Goal: Task Accomplishment & Management: Manage account settings

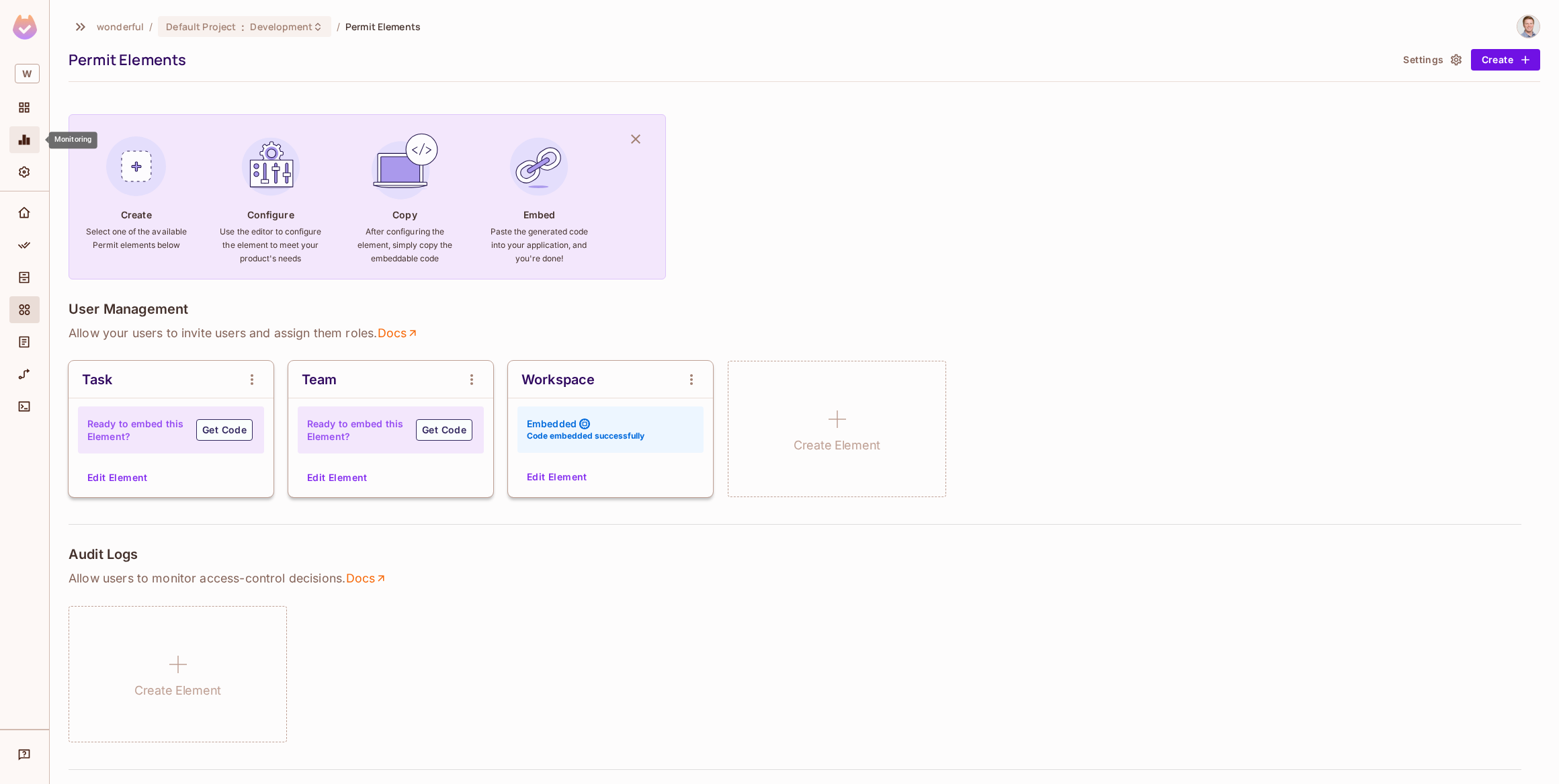
click at [26, 137] on icon "Monitoring" at bounding box center [24, 140] width 14 height 14
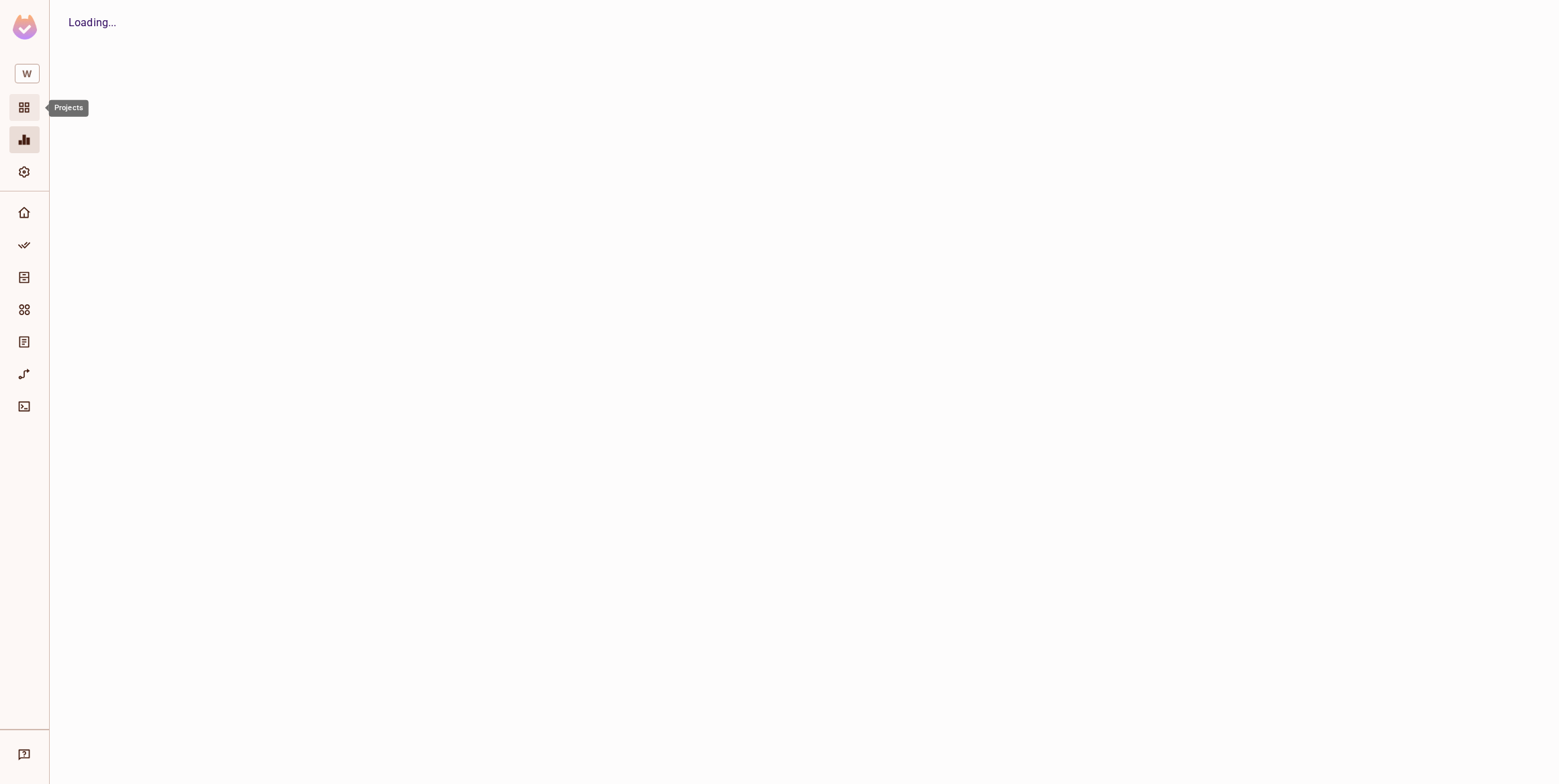
click at [23, 104] on icon "Projects" at bounding box center [24, 108] width 10 height 10
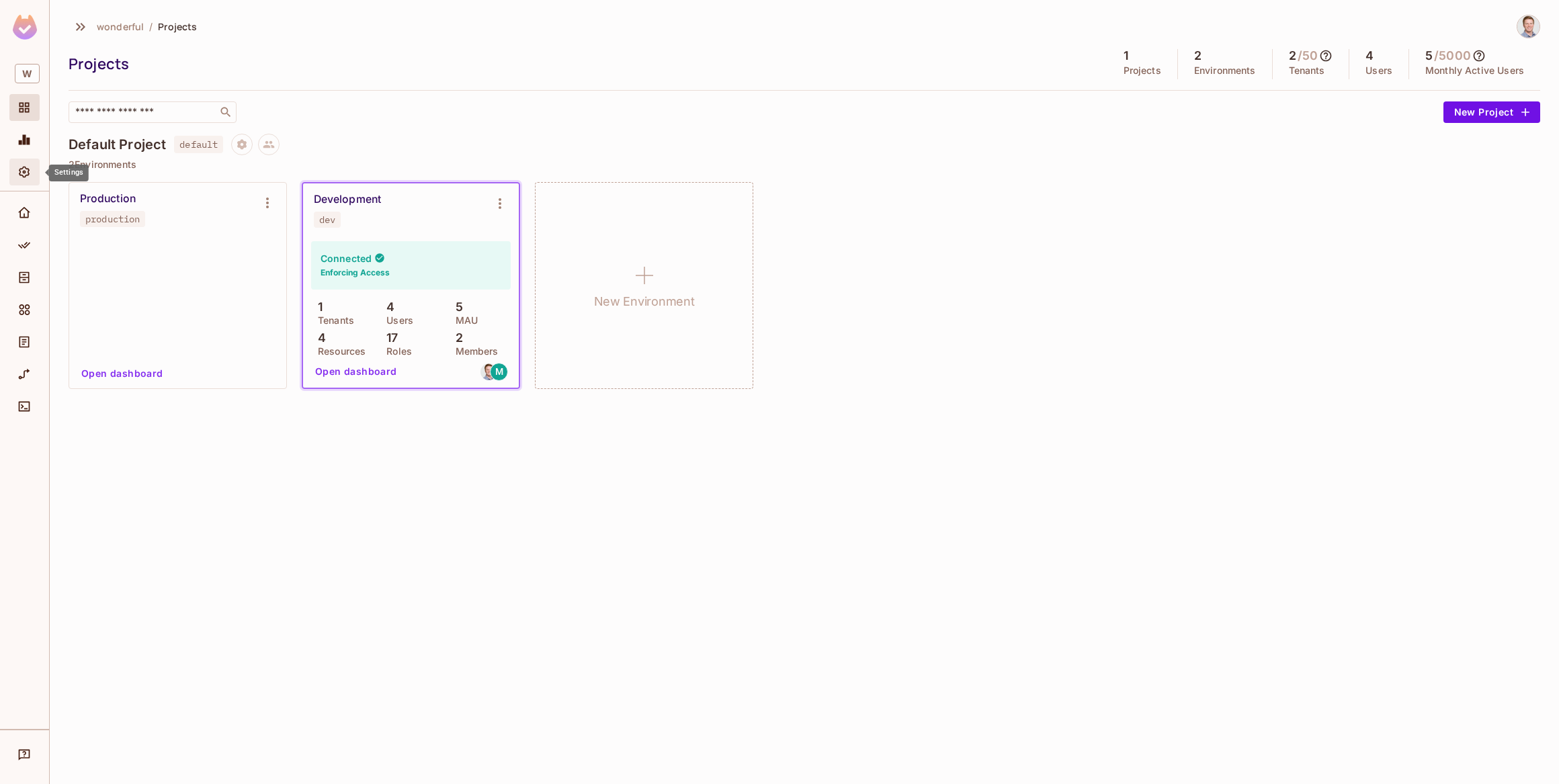
click at [24, 172] on icon "Settings" at bounding box center [24, 172] width 14 height 14
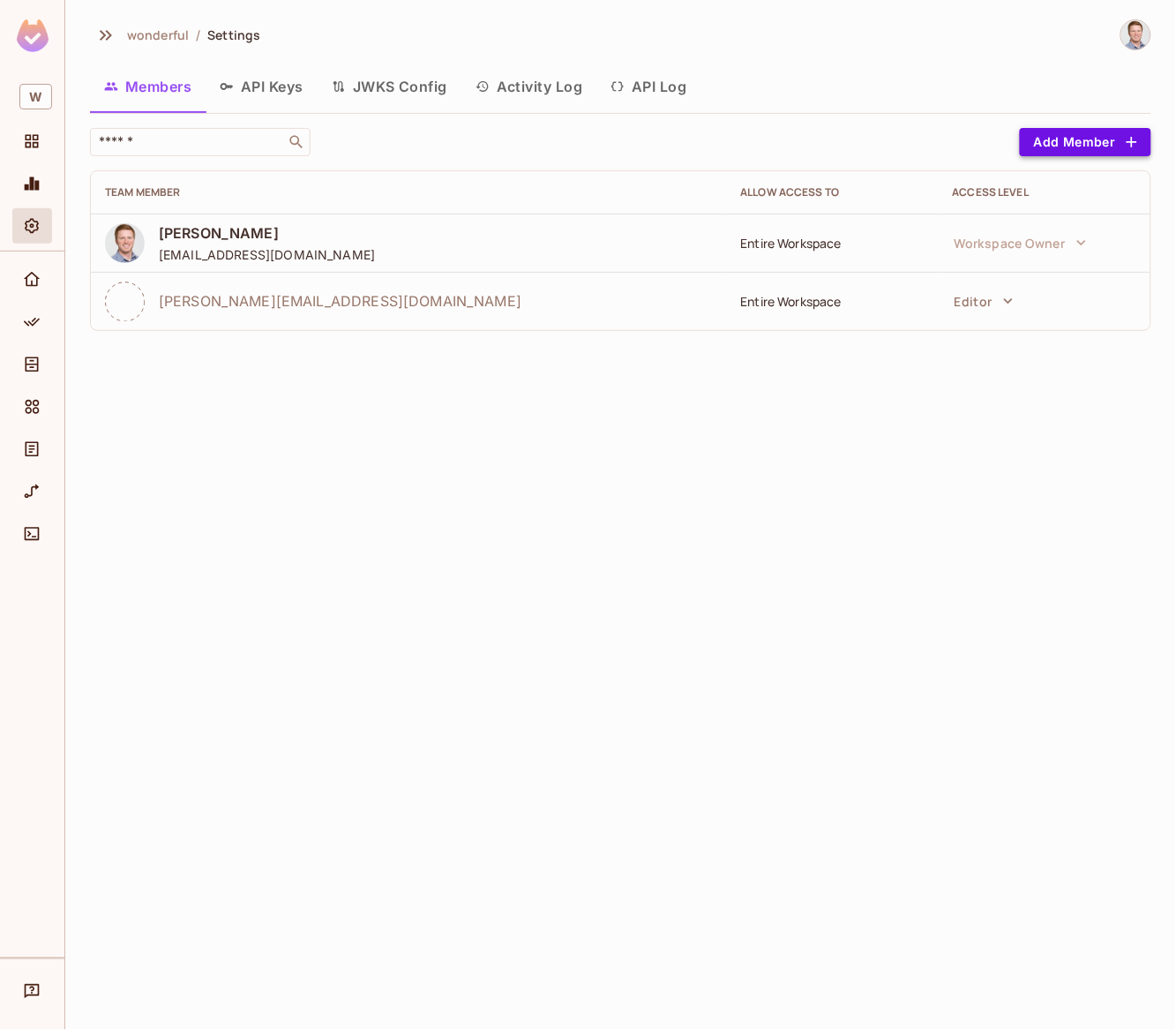
click at [1099, 141] on button "Add Member" at bounding box center [1085, 142] width 131 height 28
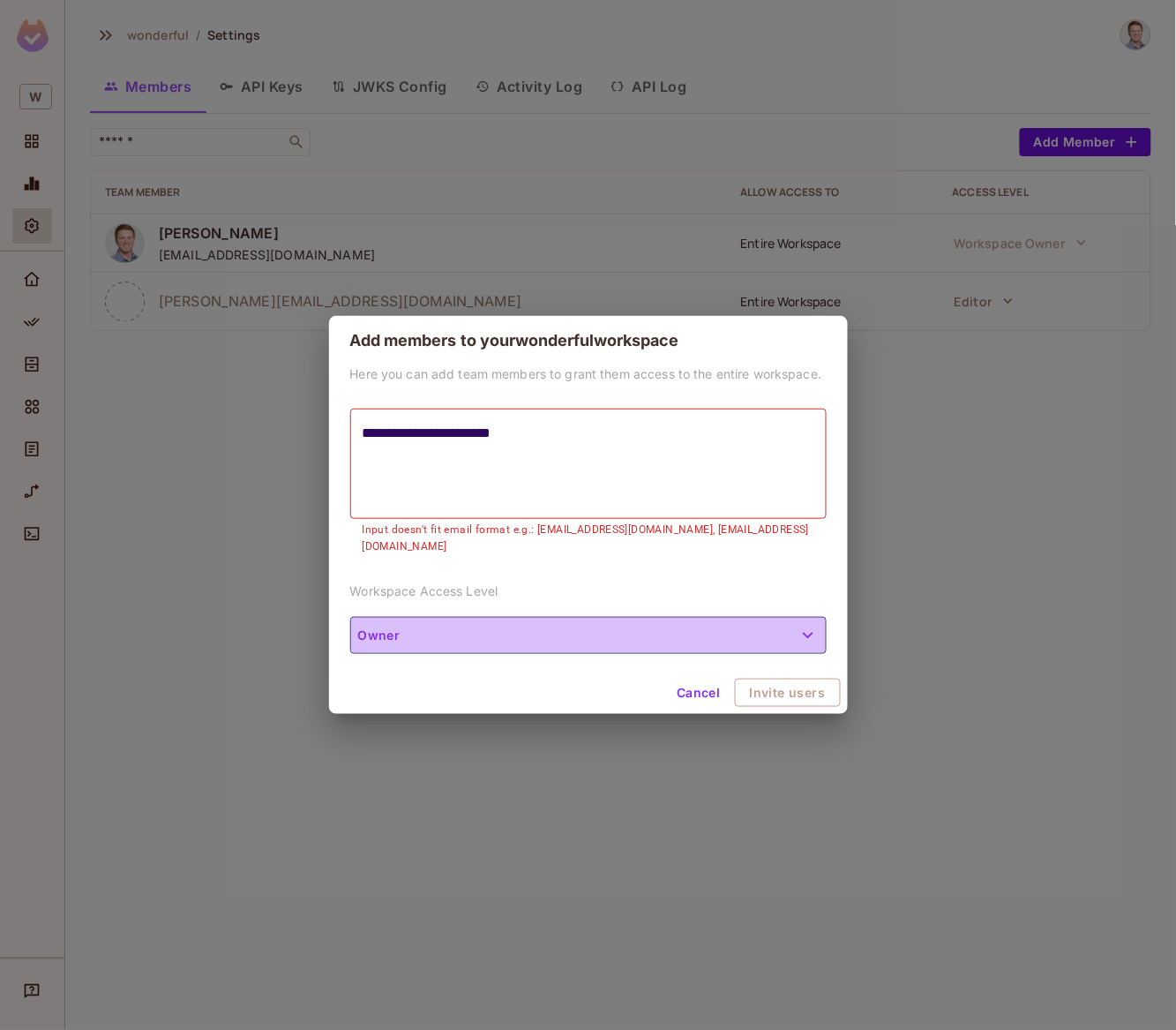
click at [615, 623] on button "Owner" at bounding box center [588, 635] width 476 height 37
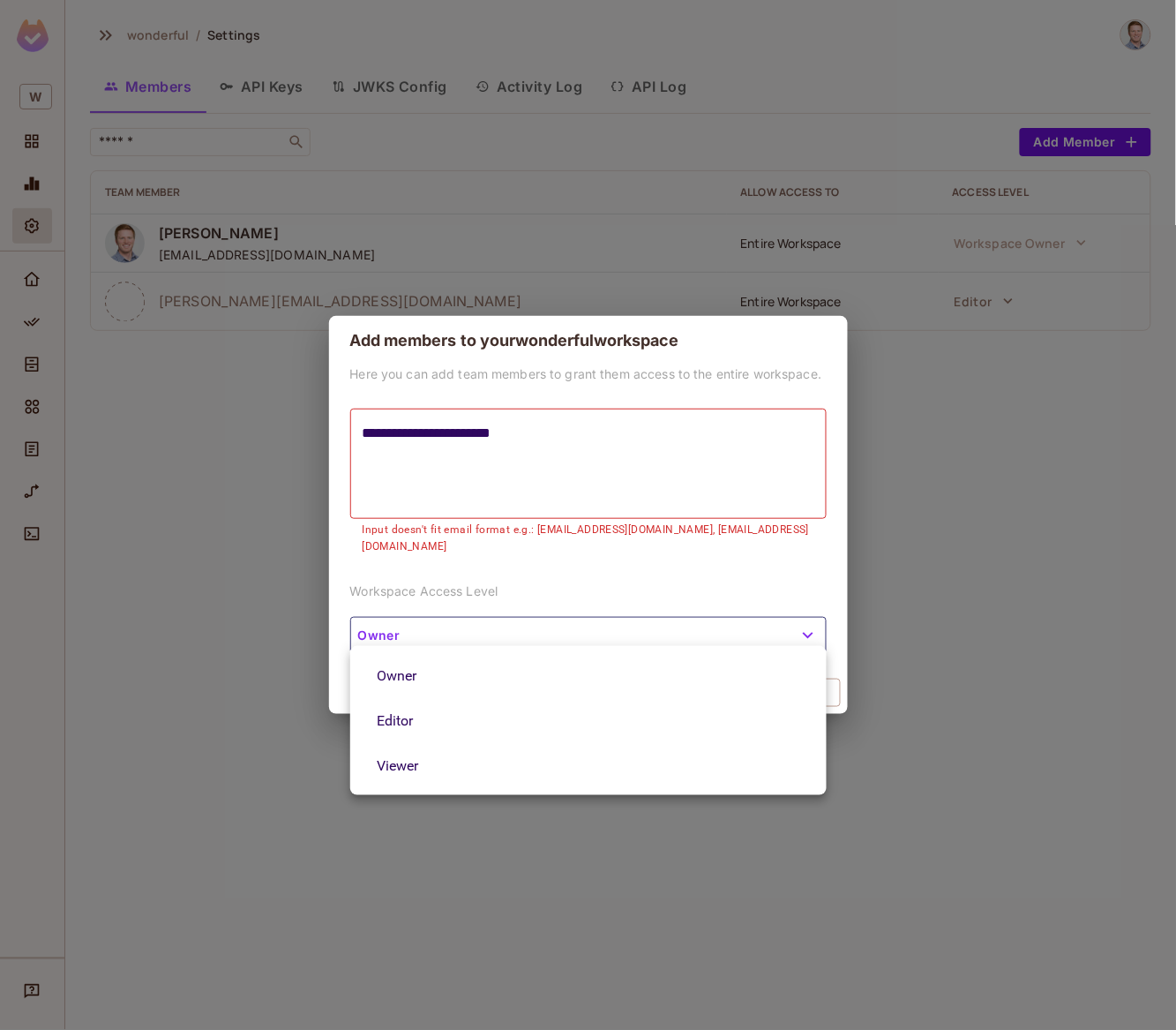
click at [469, 760] on li "Viewer" at bounding box center [588, 765] width 476 height 45
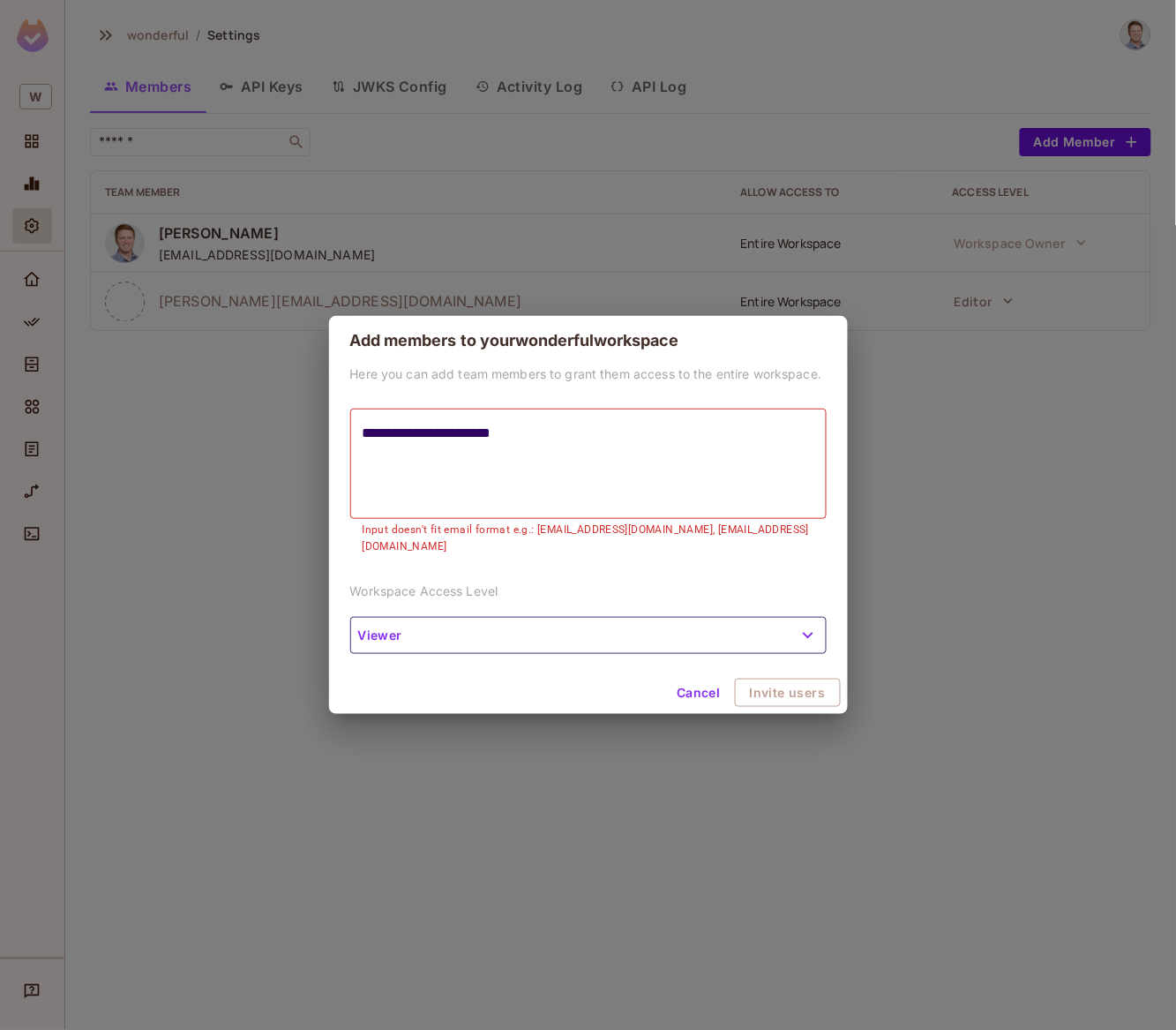
click at [433, 442] on textarea "**********" at bounding box center [588, 463] width 452 height 81
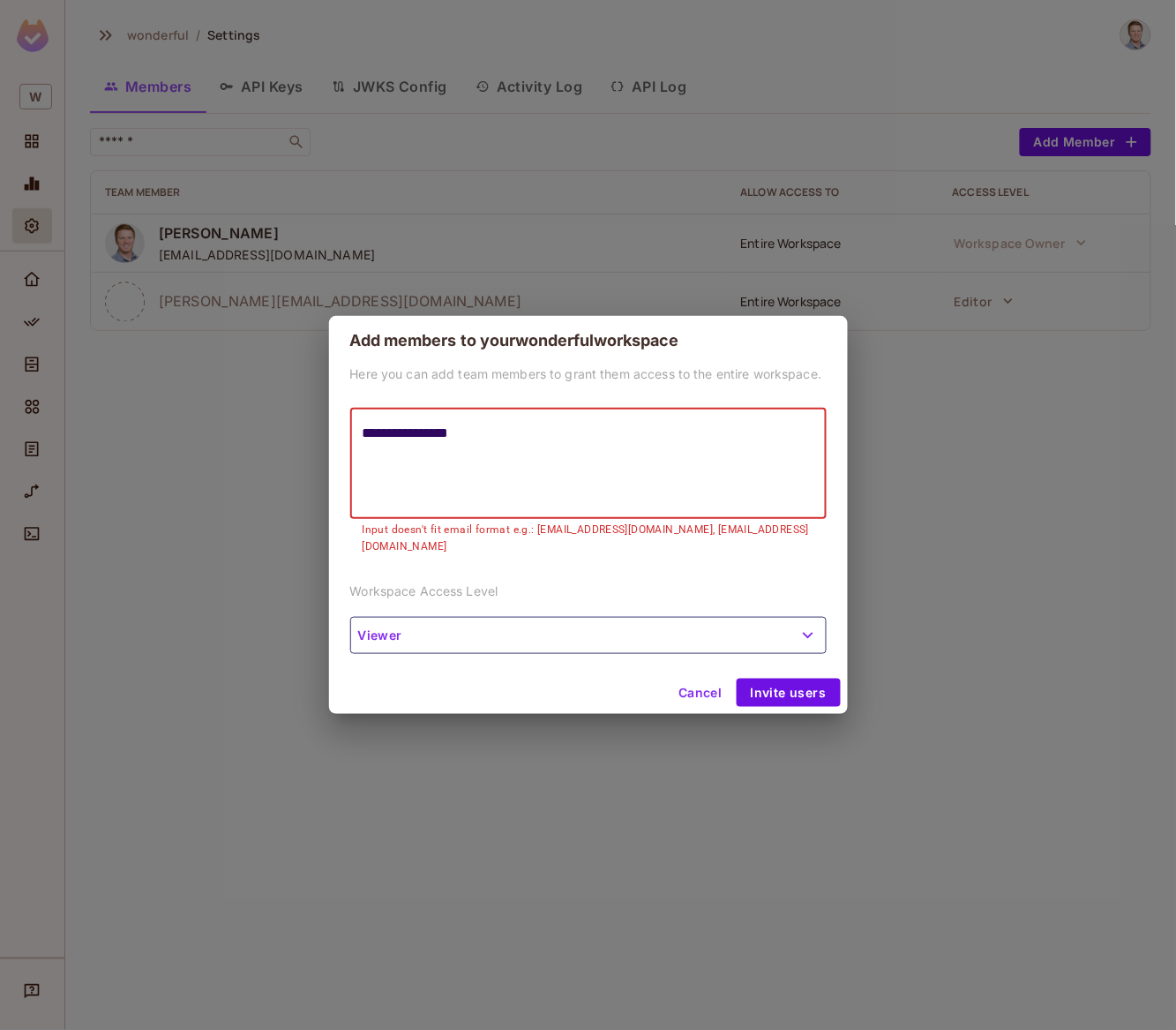
type textarea "**********"
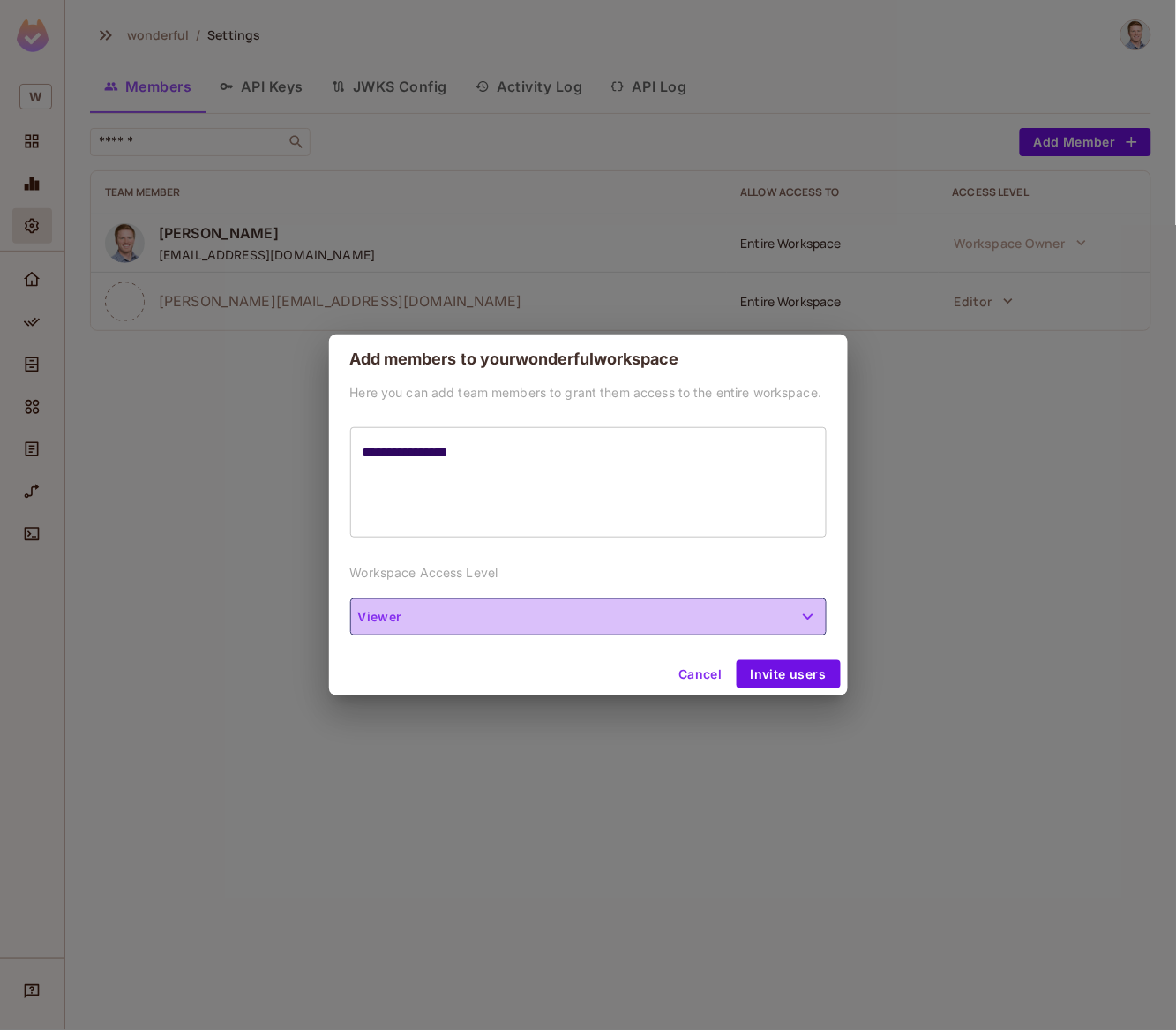
click at [758, 628] on button "Viewer" at bounding box center [588, 616] width 476 height 37
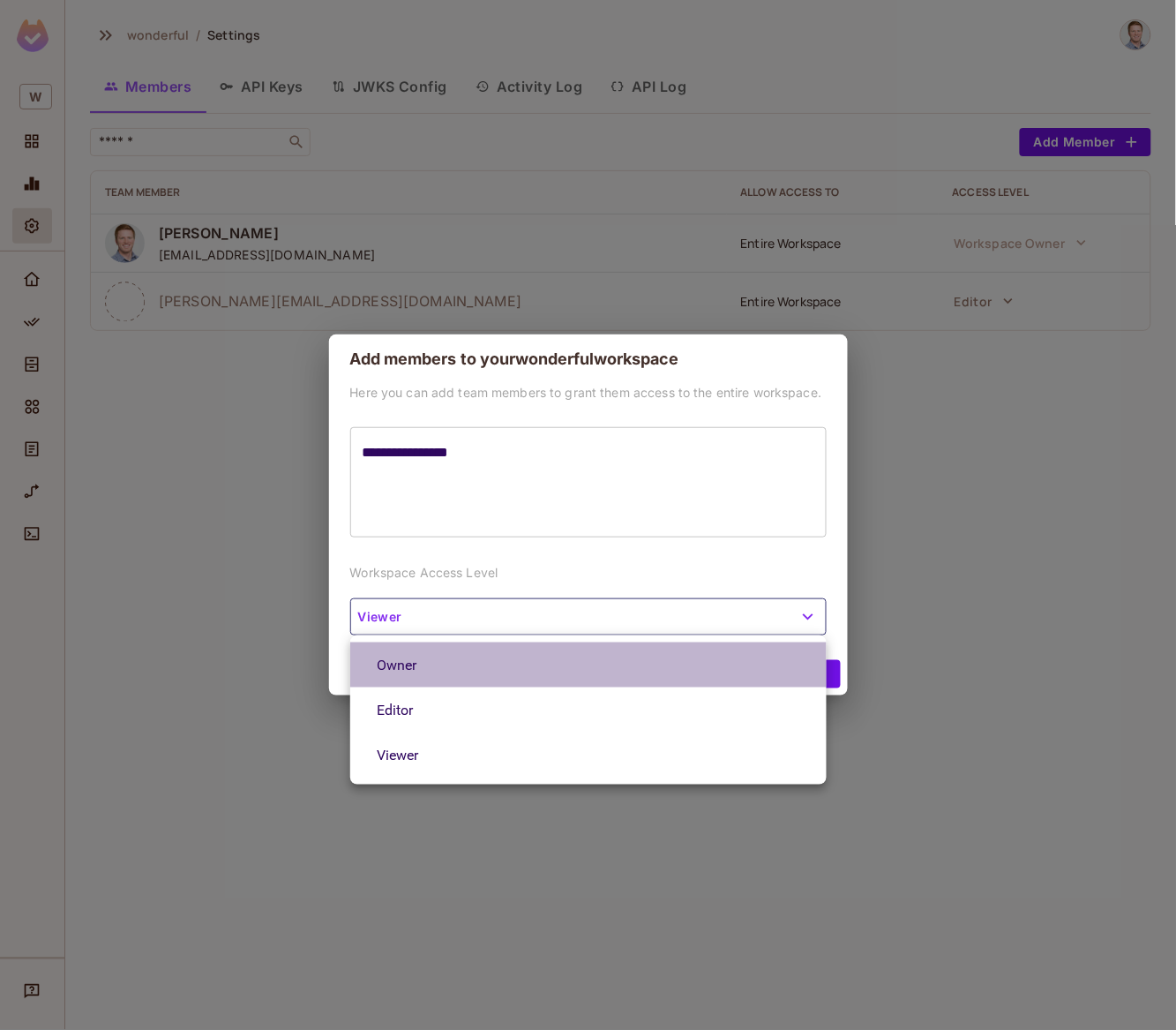
click at [681, 671] on li "Owner" at bounding box center [588, 665] width 476 height 45
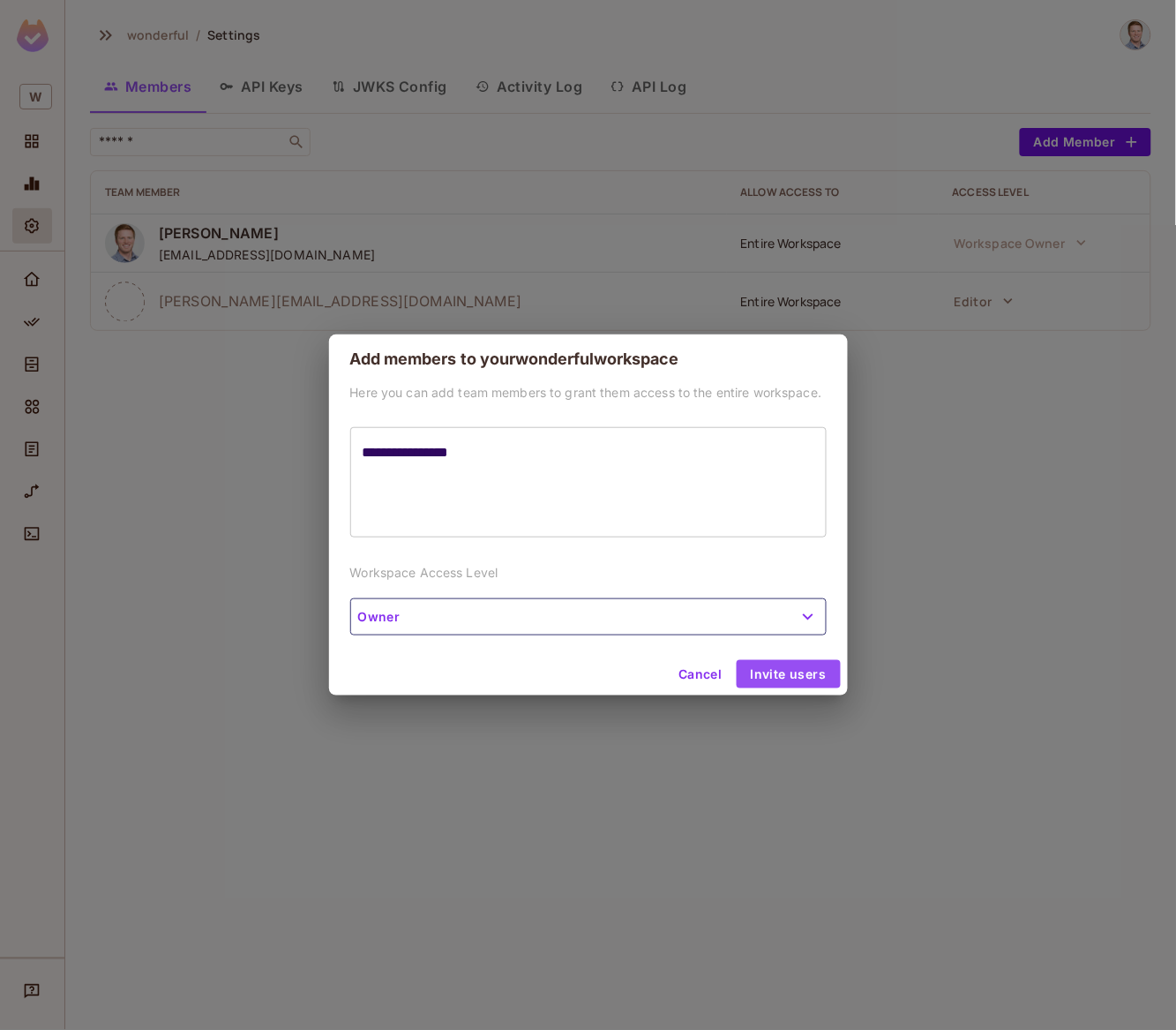
click at [819, 681] on button "Invite users" at bounding box center [789, 675] width 104 height 28
